Goal: Navigation & Orientation: Go to known website

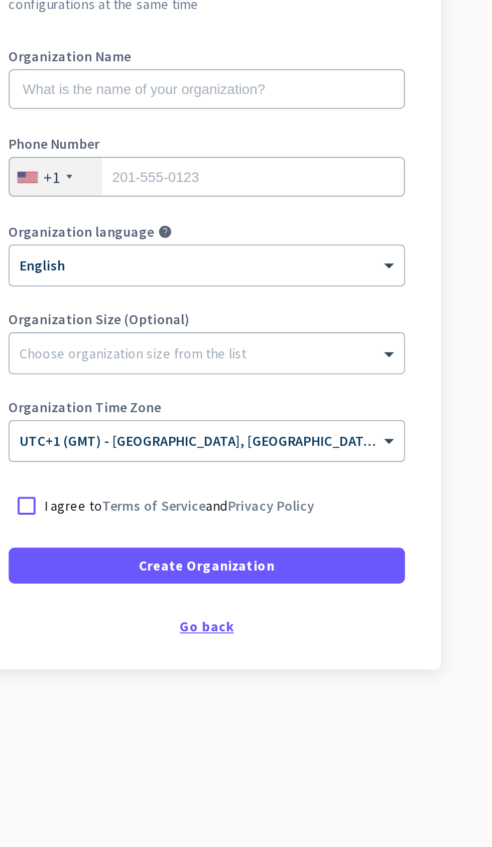
click at [244, 448] on div "Go back" at bounding box center [246, 444] width 200 height 7
click at [255, 445] on div "Go back" at bounding box center [246, 444] width 200 height 7
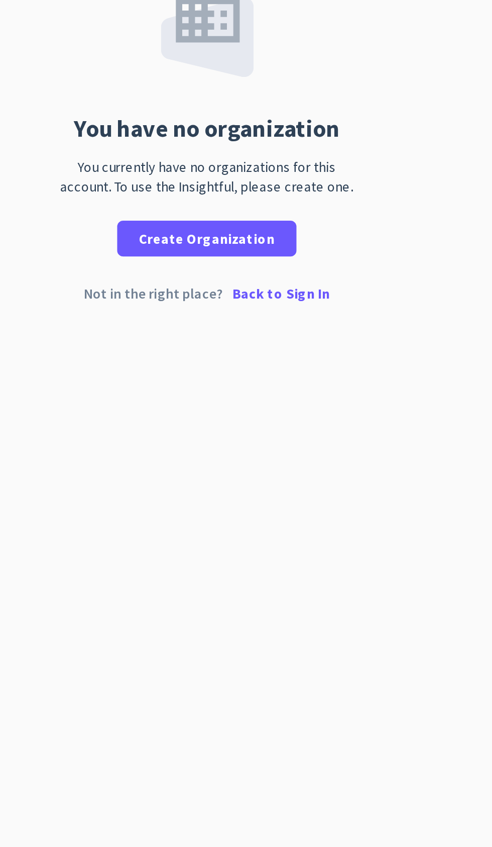
click at [292, 279] on p "Back to Sign In" at bounding box center [283, 276] width 49 height 7
